Goal: Find specific page/section: Find specific page/section

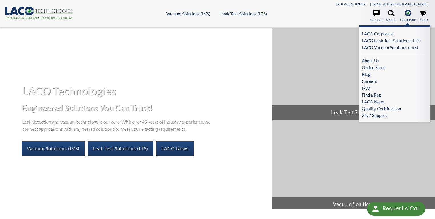
click at [387, 35] on link "LACO Corporate" at bounding box center [393, 33] width 63 height 7
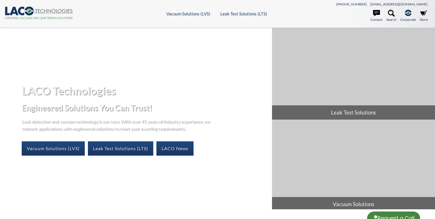
select select "Language Translate Widget"
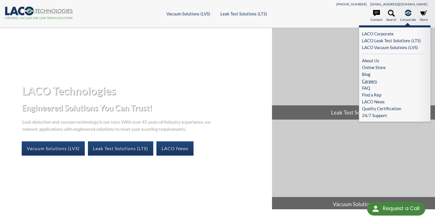
click at [368, 81] on link "Careers" at bounding box center [393, 81] width 63 height 7
